Goal: Task Accomplishment & Management: Use online tool/utility

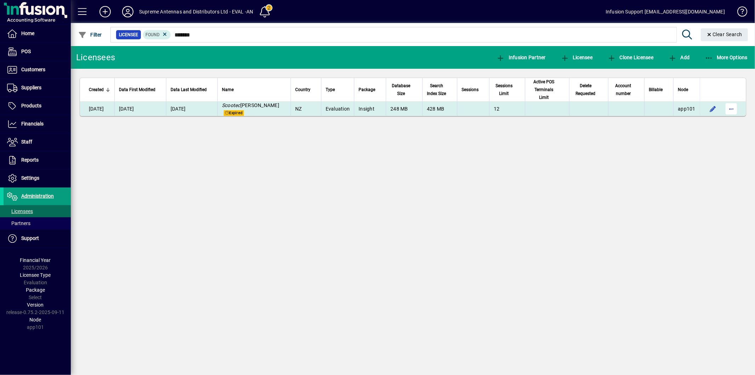
click at [734, 104] on span "button" at bounding box center [731, 108] width 17 height 17
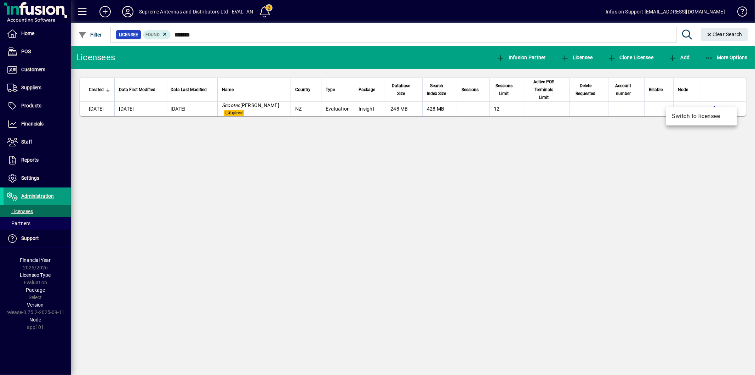
click at [707, 119] on span "Switch to licensee" at bounding box center [701, 116] width 59 height 8
